Goal: Information Seeking & Learning: Check status

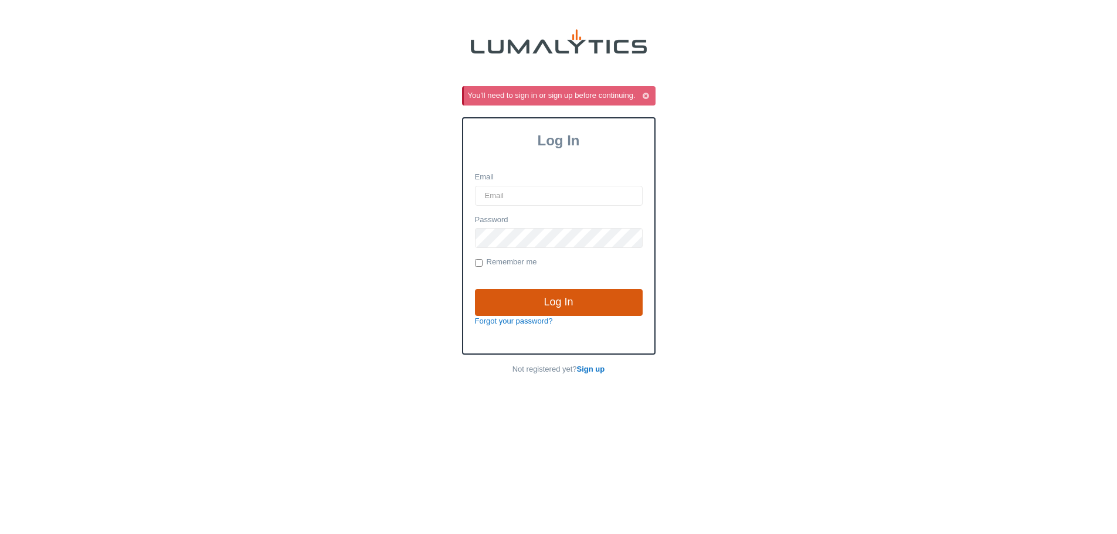
type input "cgoodale@valleytruckparts.com"
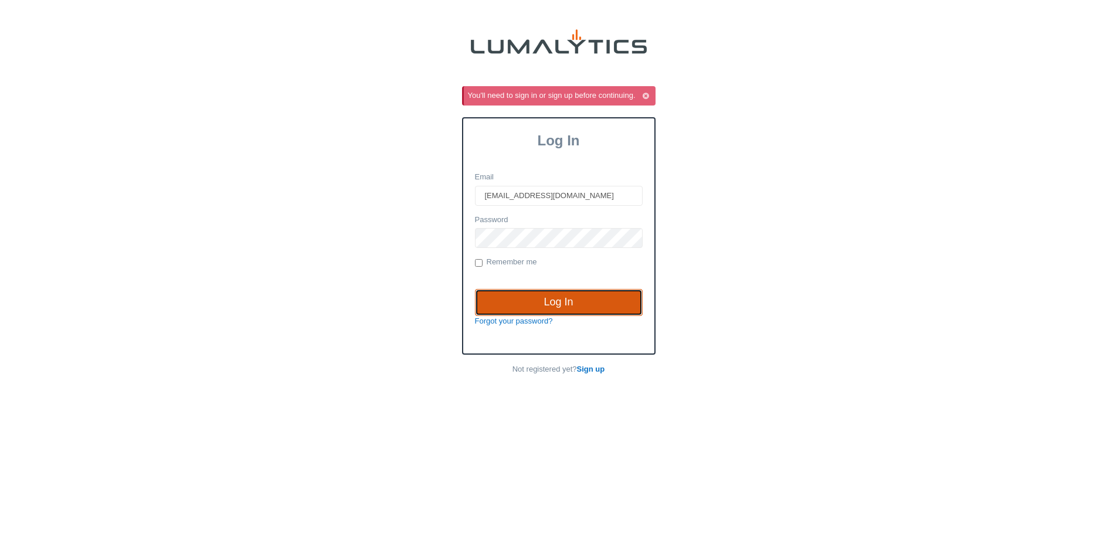
click at [504, 307] on input "Log In" at bounding box center [559, 302] width 168 height 27
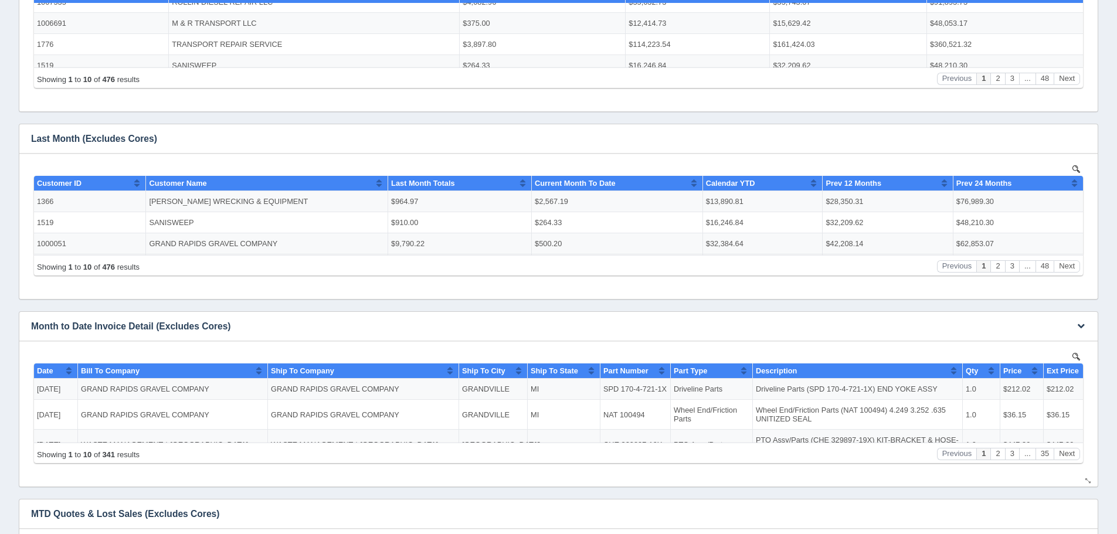
scroll to position [763, 0]
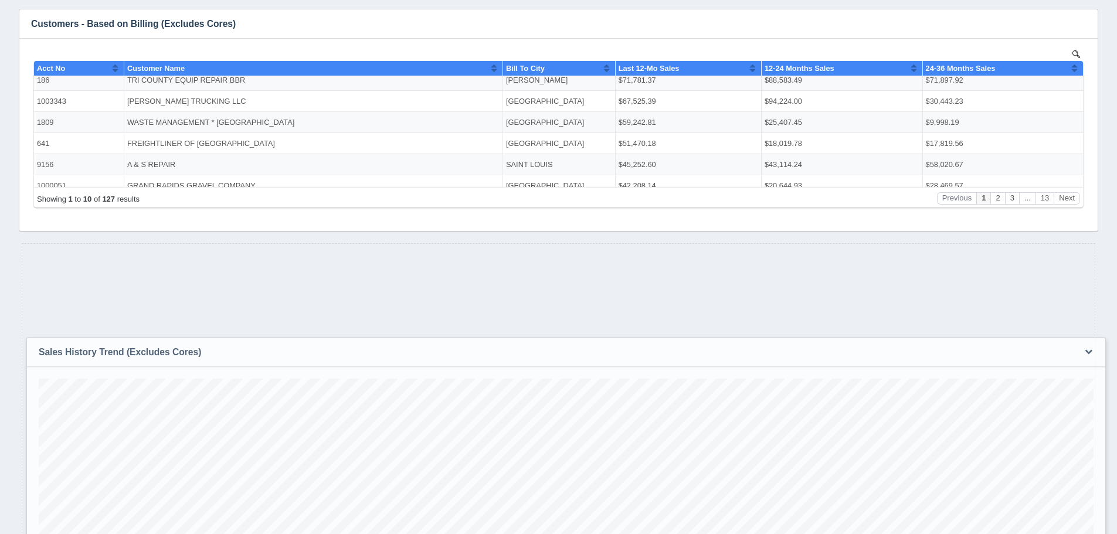
drag, startPoint x: 753, startPoint y: 266, endPoint x: 730, endPoint y: 248, distance: 30.0
click at [761, 360] on h3 "Sales History Trend (Excludes Cores)" at bounding box center [548, 352] width 1043 height 29
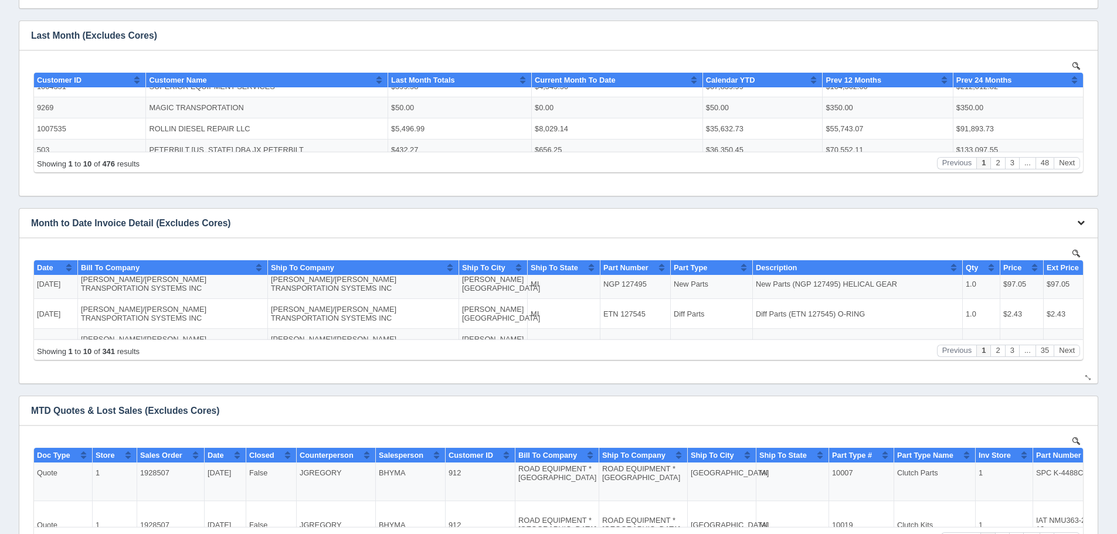
click at [1087, 225] on button "button" at bounding box center [1082, 223] width 16 height 18
click at [1070, 256] on link "View all results" at bounding box center [1042, 257] width 94 height 17
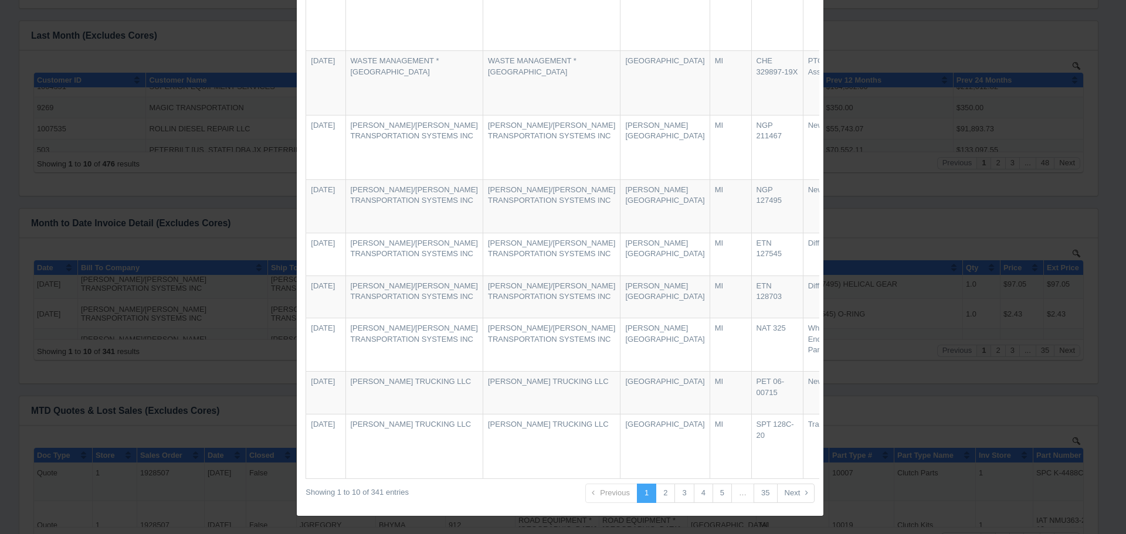
scroll to position [219, 0]
click at [660, 497] on link "2" at bounding box center [665, 493] width 19 height 19
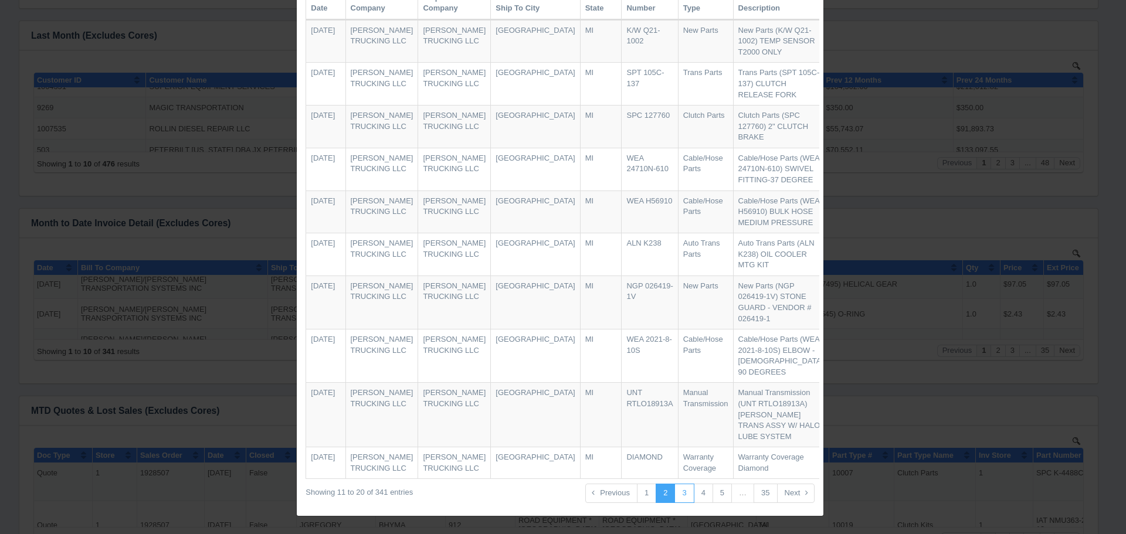
click at [683, 497] on link "3" at bounding box center [684, 493] width 19 height 19
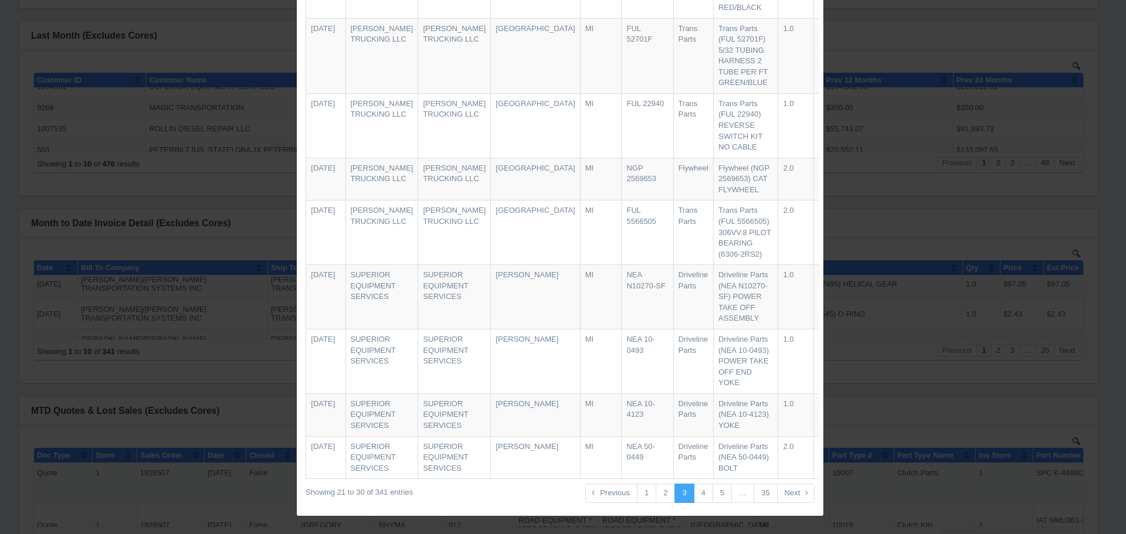
scroll to position [252, 0]
click at [700, 490] on link "4" at bounding box center [703, 493] width 19 height 19
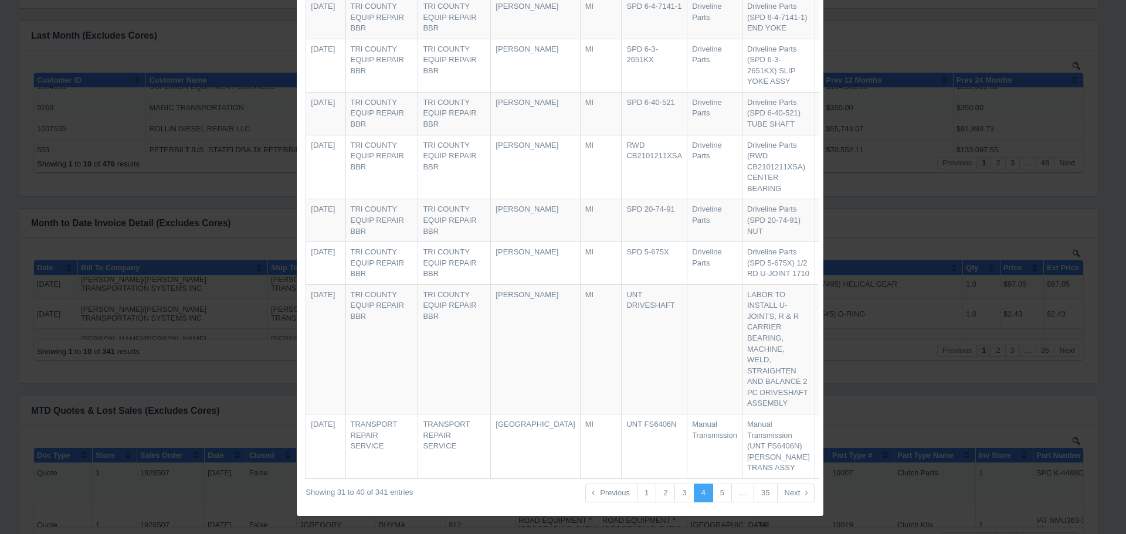
scroll to position [285, 0]
click at [716, 497] on link "5" at bounding box center [722, 493] width 19 height 19
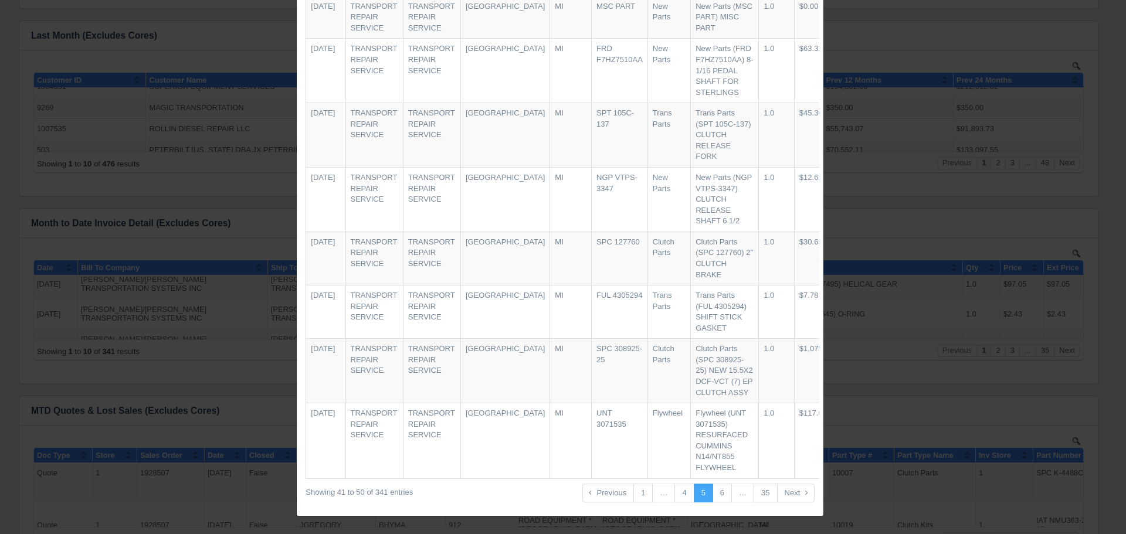
scroll to position [208, 0]
click at [719, 496] on link "6" at bounding box center [722, 493] width 19 height 19
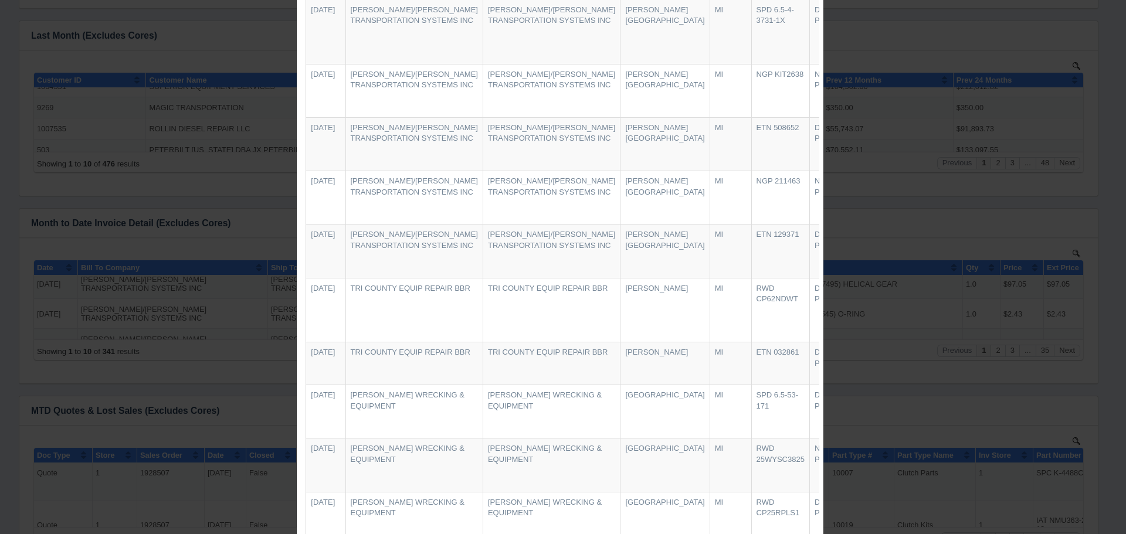
scroll to position [0, 0]
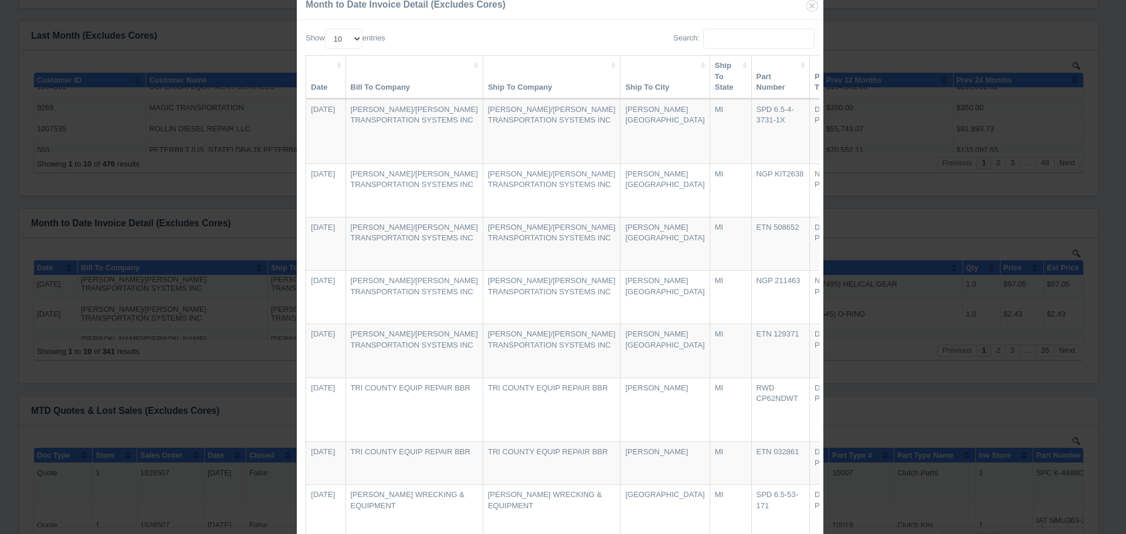
click at [752, 83] on th "Part Number" at bounding box center [781, 77] width 58 height 43
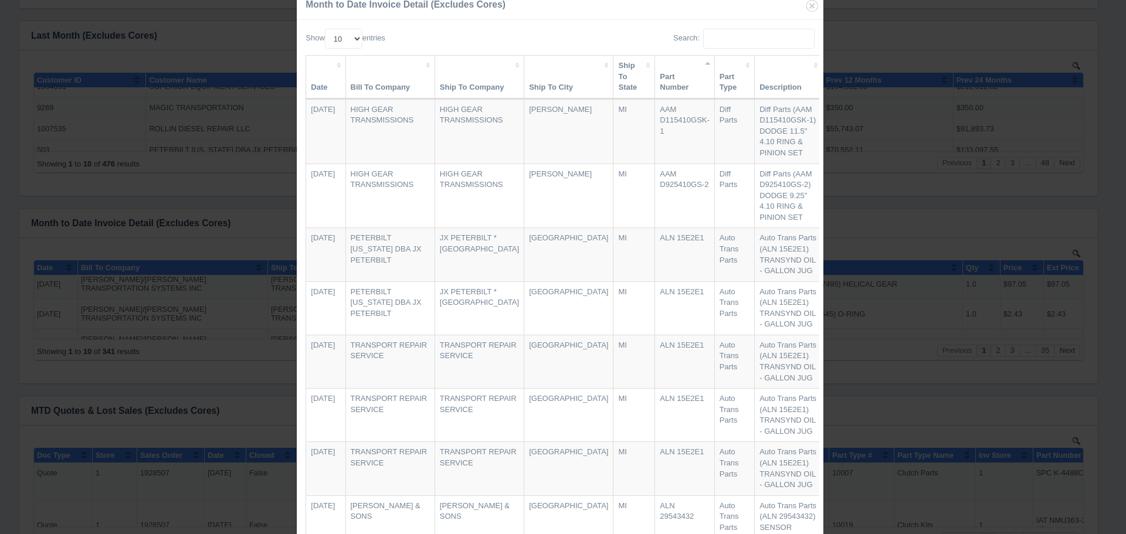
click at [655, 73] on th "Part Number" at bounding box center [685, 77] width 60 height 43
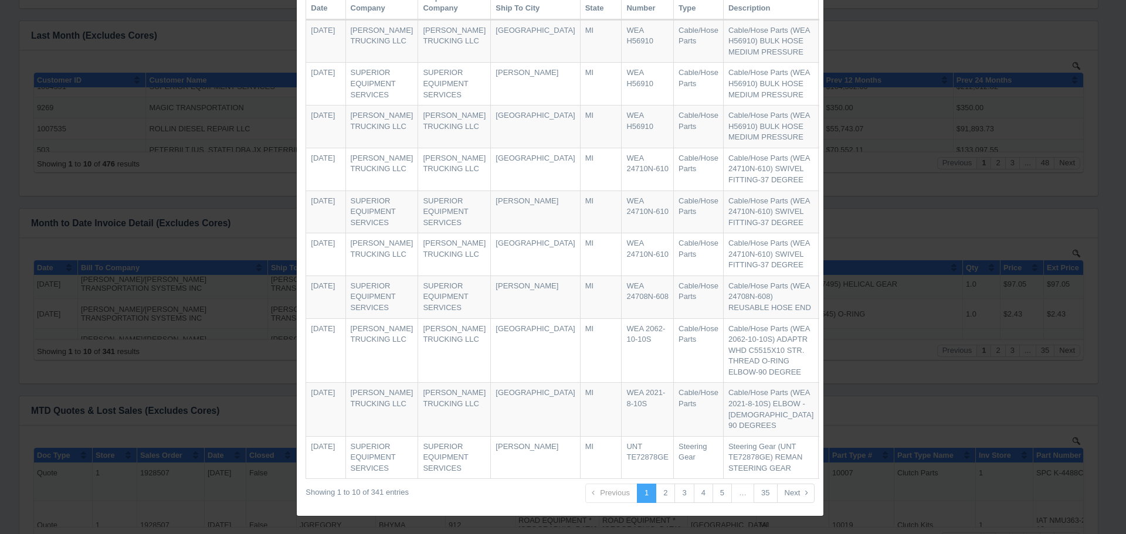
scroll to position [371, 0]
click at [656, 489] on link "2" at bounding box center [665, 493] width 19 height 19
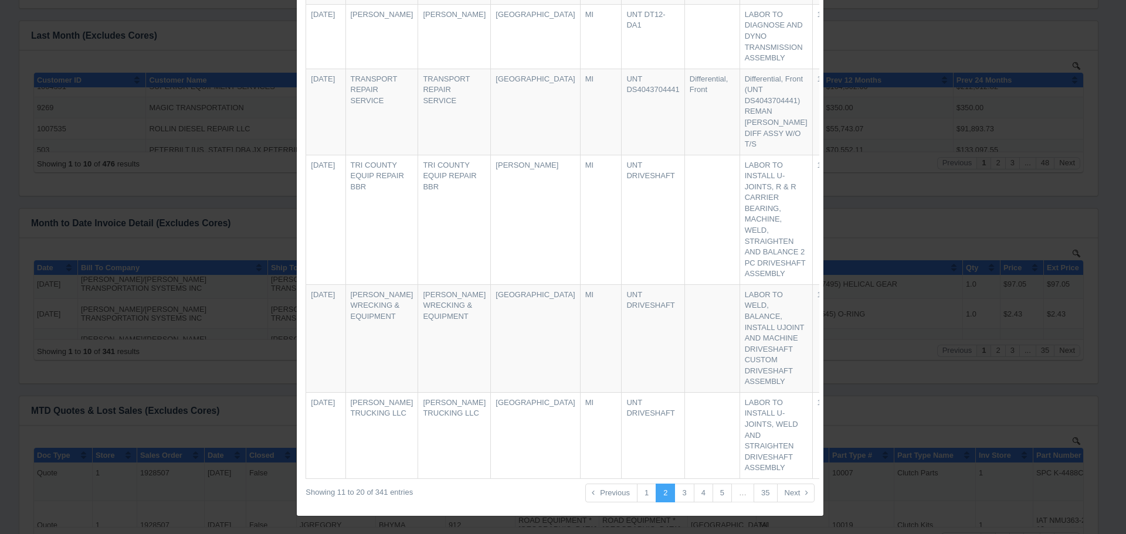
scroll to position [557, 0]
click at [686, 499] on link "3" at bounding box center [684, 493] width 19 height 19
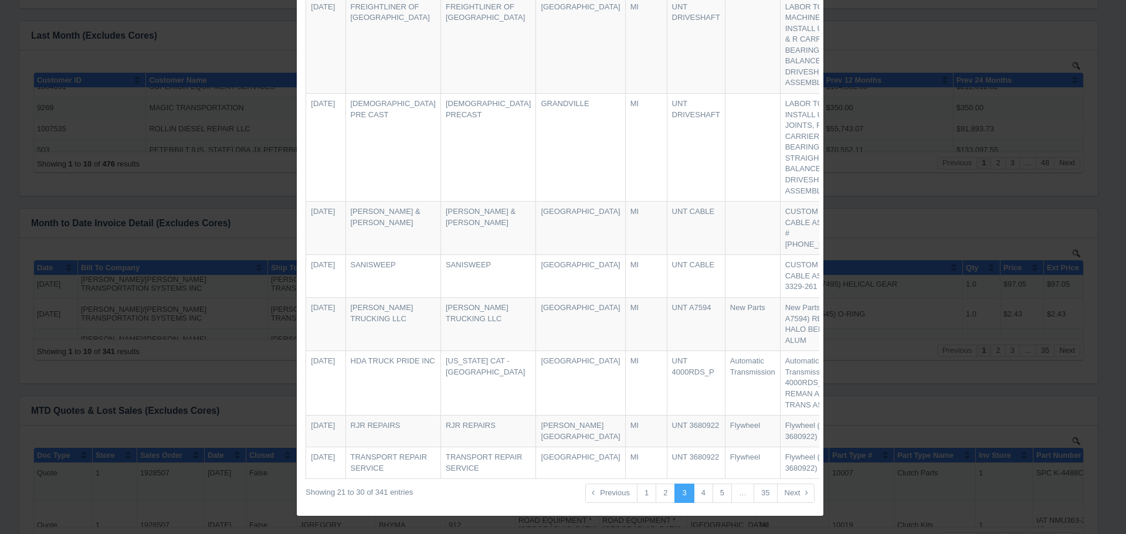
scroll to position [382, 0]
click at [694, 496] on link "4" at bounding box center [703, 493] width 19 height 19
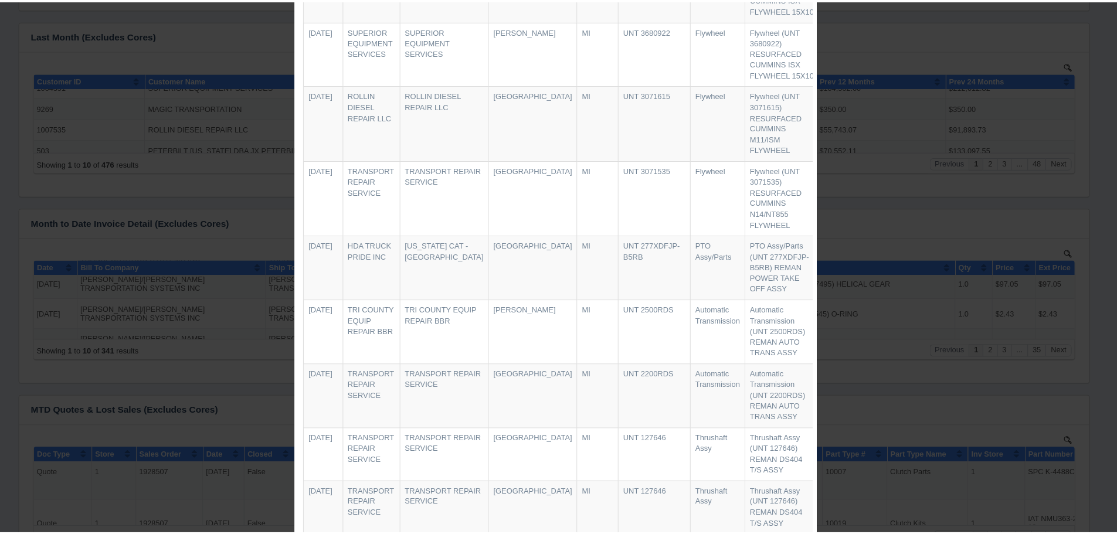
scroll to position [0, 0]
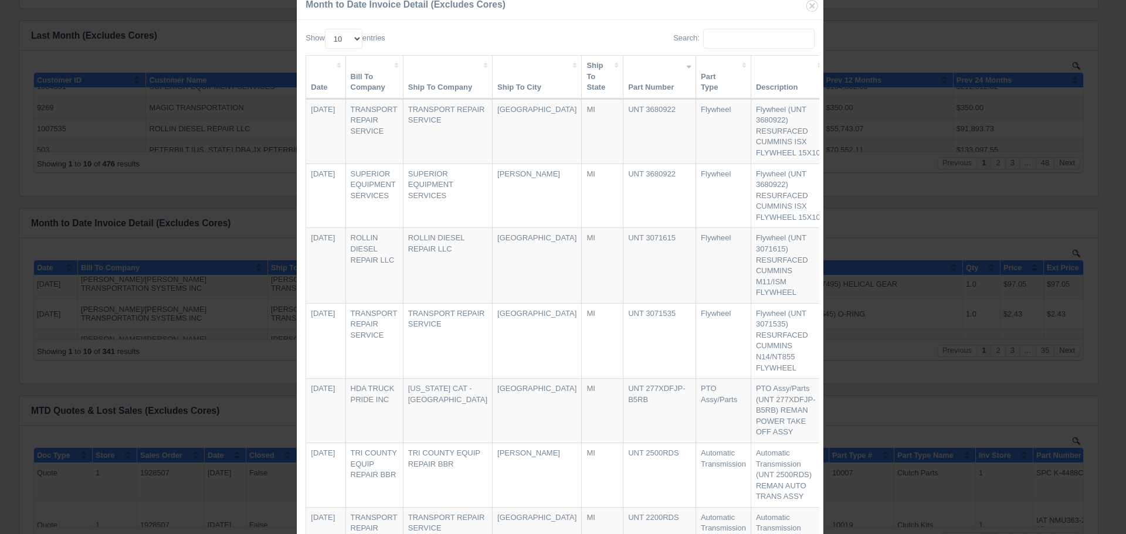
click at [931, 116] on div "Month to Date Invoice Detail (Excludes Cores) Show 10 25 50 100 entries Search:…" at bounding box center [563, 267] width 1126 height 534
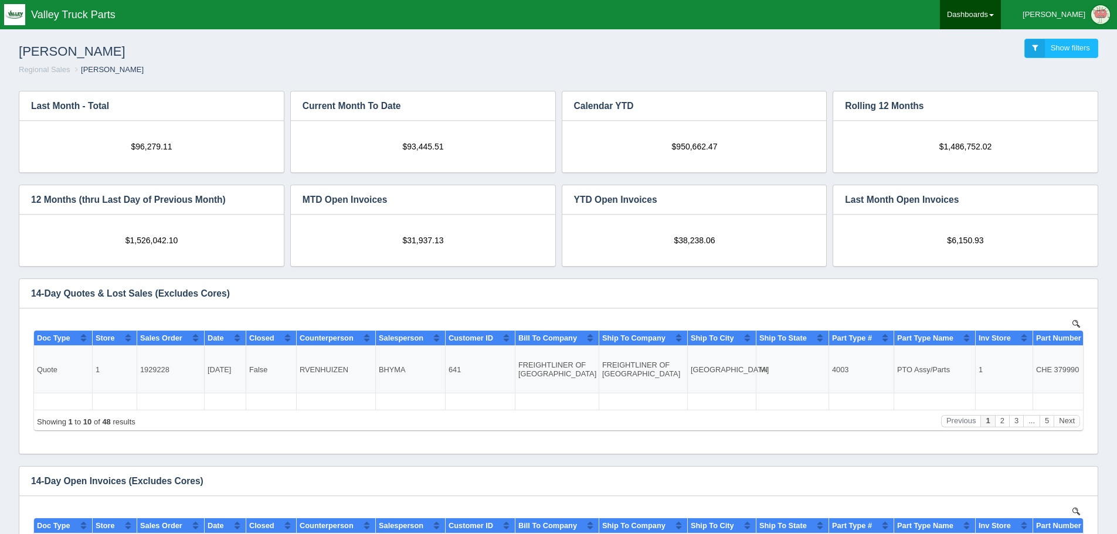
click at [1001, 10] on link "Dashboards" at bounding box center [970, 14] width 61 height 29
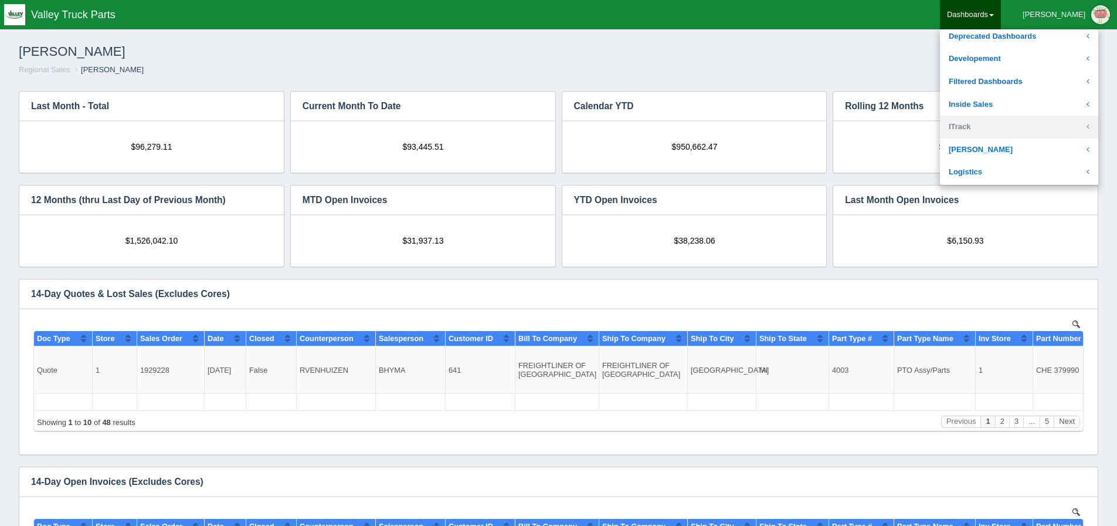
scroll to position [176, 0]
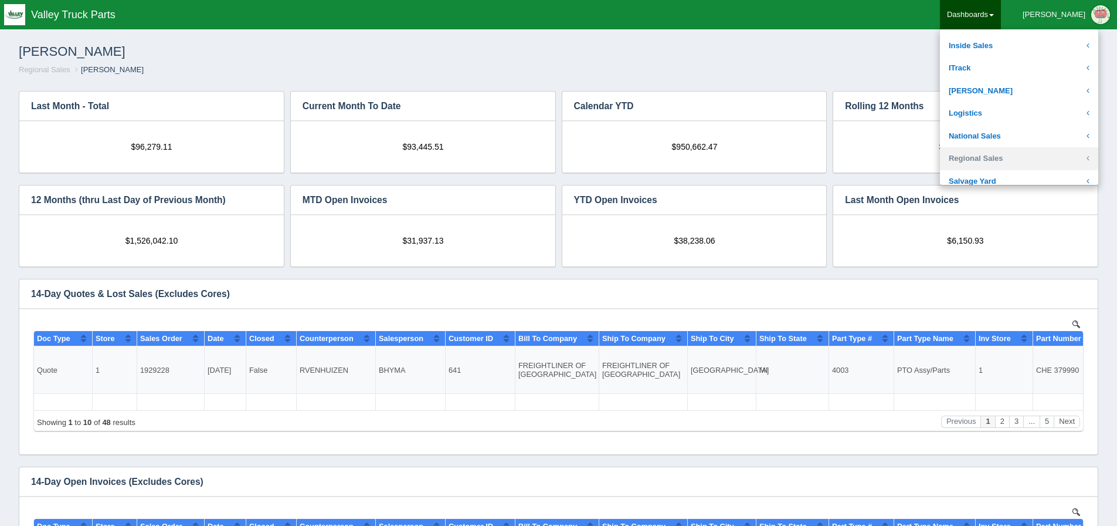
click at [1023, 167] on link "Regional Sales" at bounding box center [1019, 158] width 158 height 23
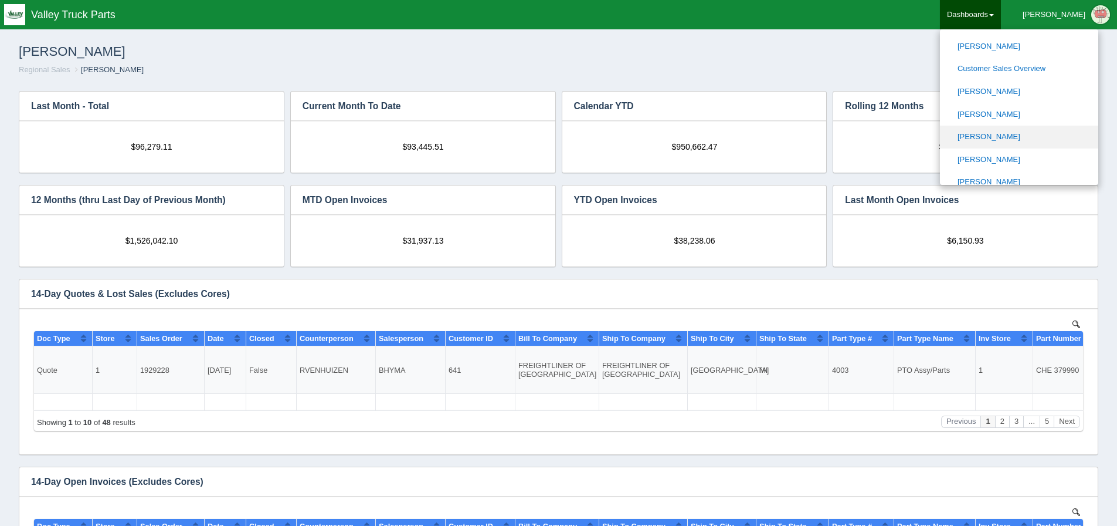
click at [1008, 137] on link "[PERSON_NAME]" at bounding box center [1019, 137] width 158 height 23
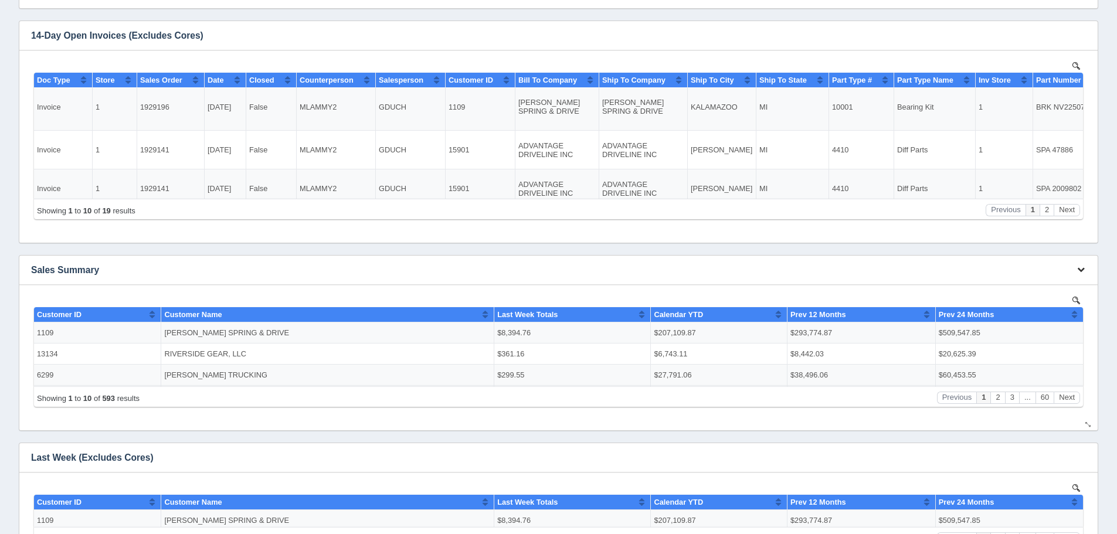
click at [1083, 269] on icon "button" at bounding box center [1082, 270] width 8 height 8
click at [1072, 298] on link "View all results" at bounding box center [1042, 304] width 94 height 17
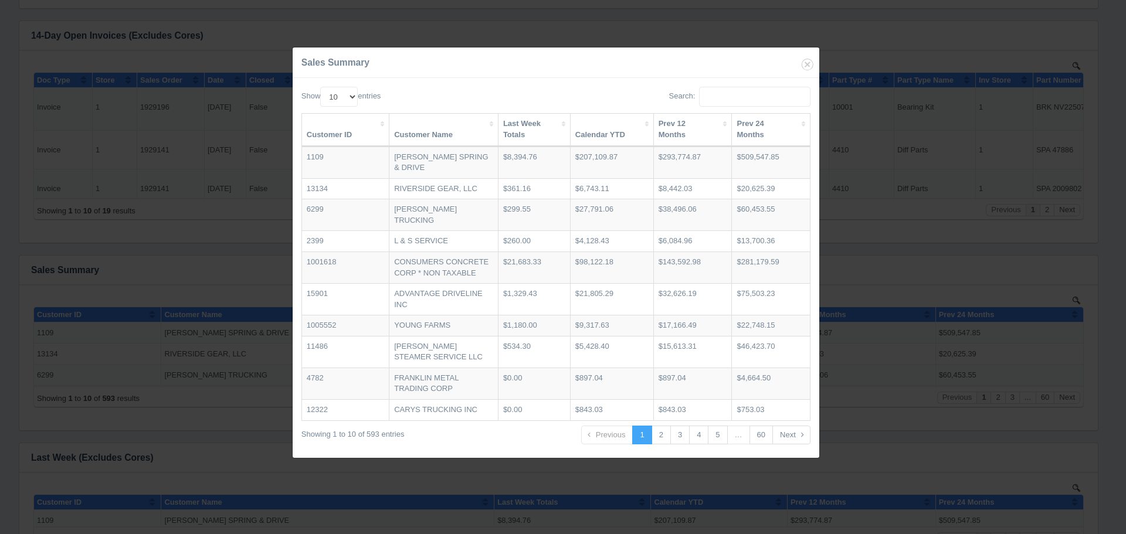
click at [588, 124] on th "Calendar YTD" at bounding box center [612, 130] width 83 height 32
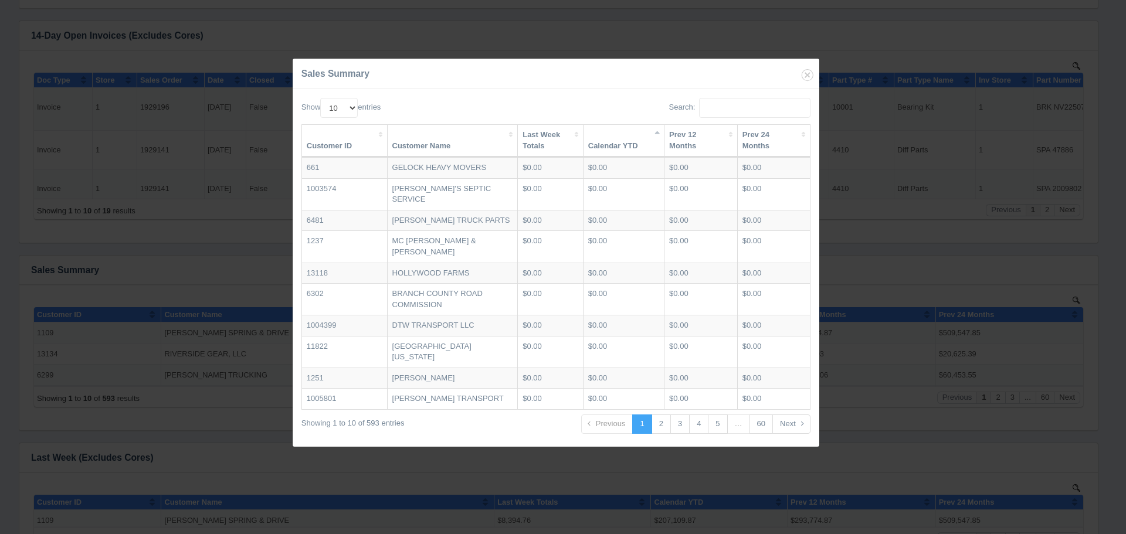
click at [588, 128] on th "Calendar YTD" at bounding box center [624, 141] width 81 height 32
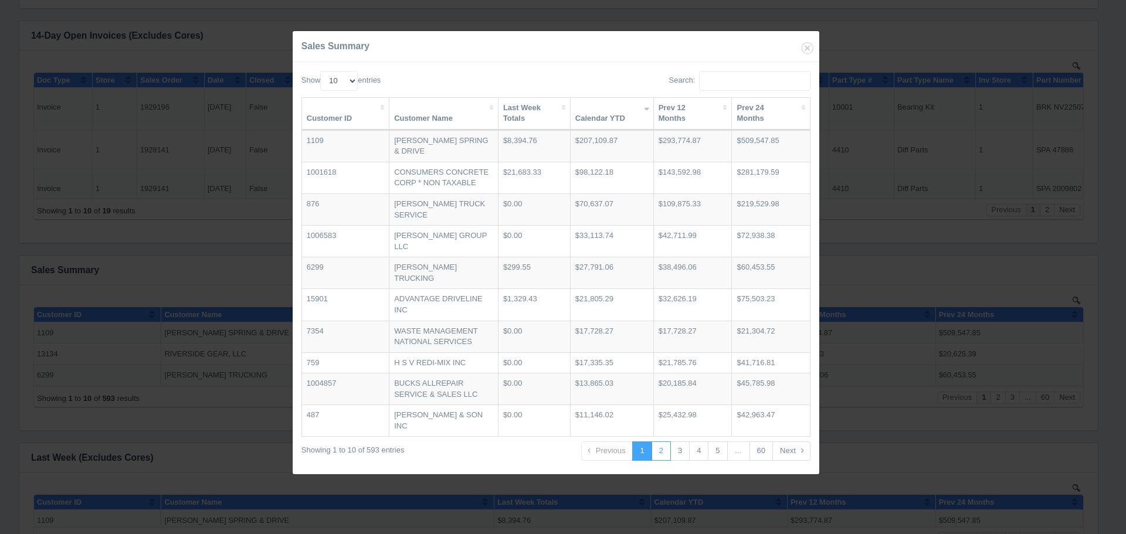
click at [664, 448] on link "2" at bounding box center [661, 451] width 19 height 19
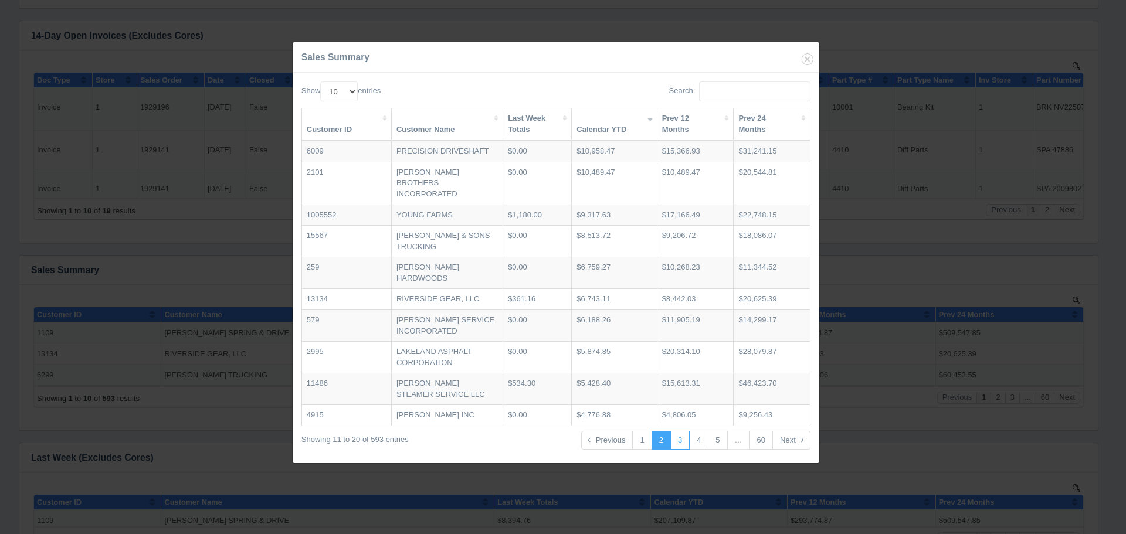
click at [686, 431] on link "3" at bounding box center [679, 440] width 19 height 19
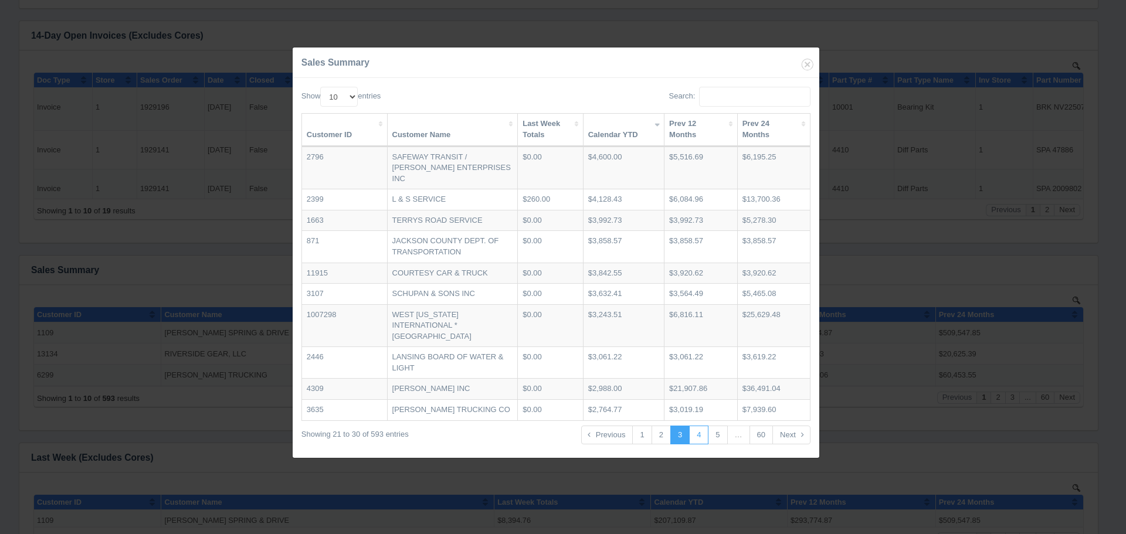
click at [701, 432] on link "4" at bounding box center [698, 435] width 19 height 19
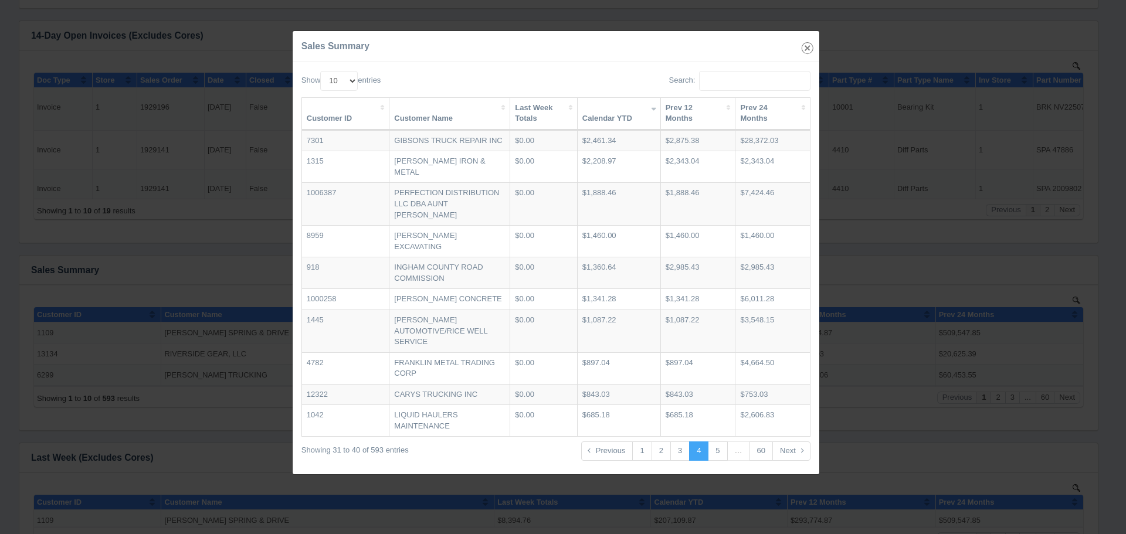
click at [806, 55] on icon "button" at bounding box center [808, 48] width 16 height 16
